Goal: Navigation & Orientation: Go to known website

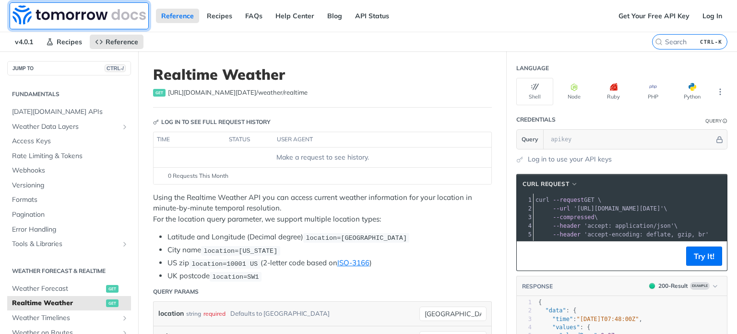
click at [76, 15] on img at bounding box center [78, 14] width 133 height 19
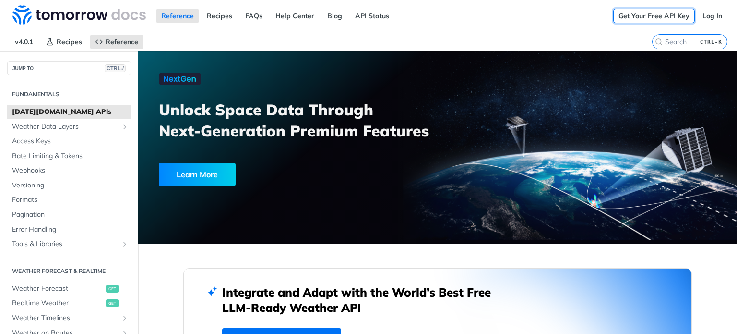
click at [653, 12] on link "Get Your Free API Key" at bounding box center [654, 16] width 82 height 14
click at [709, 13] on link "Log In" at bounding box center [712, 16] width 30 height 14
